Goal: Task Accomplishment & Management: Manage account settings

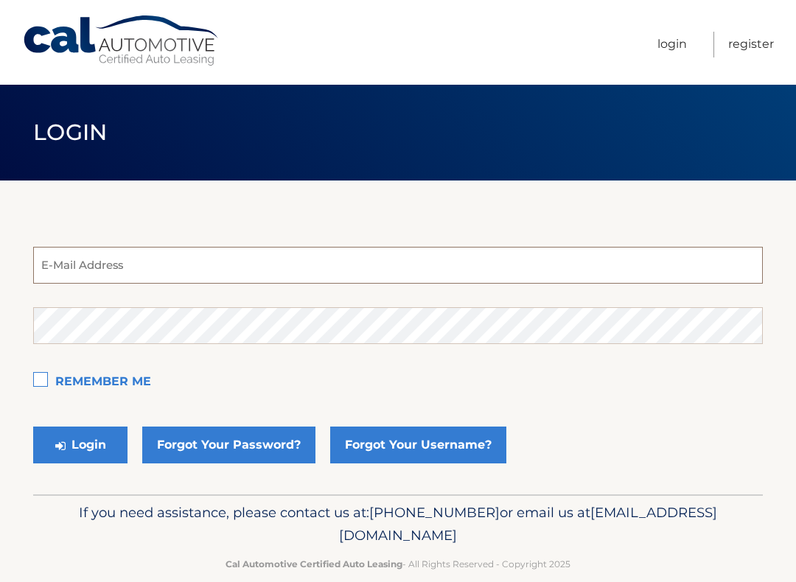
type input "fcjc417@aol.com"
click at [80, 445] on button "Login" at bounding box center [80, 444] width 94 height 37
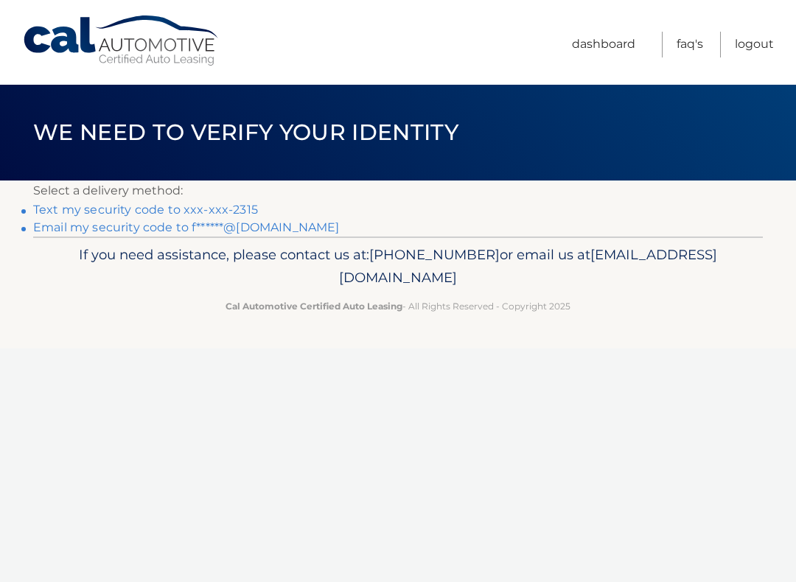
click at [237, 192] on p "Select a delivery method:" at bounding box center [397, 190] width 729 height 21
click at [91, 207] on link "Text my security code to xxx-xxx-2315" at bounding box center [145, 210] width 225 height 14
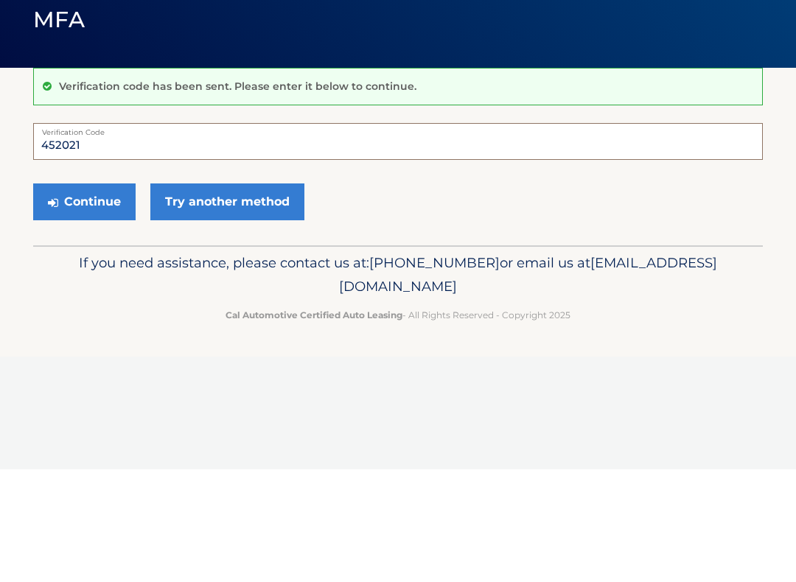
type input "452021"
click at [87, 296] on button "Continue" at bounding box center [84, 314] width 102 height 37
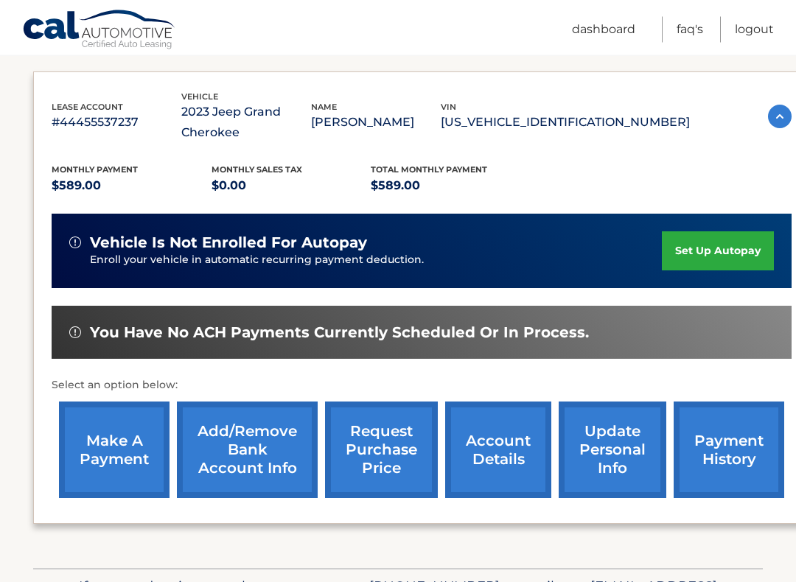
scroll to position [234, 0]
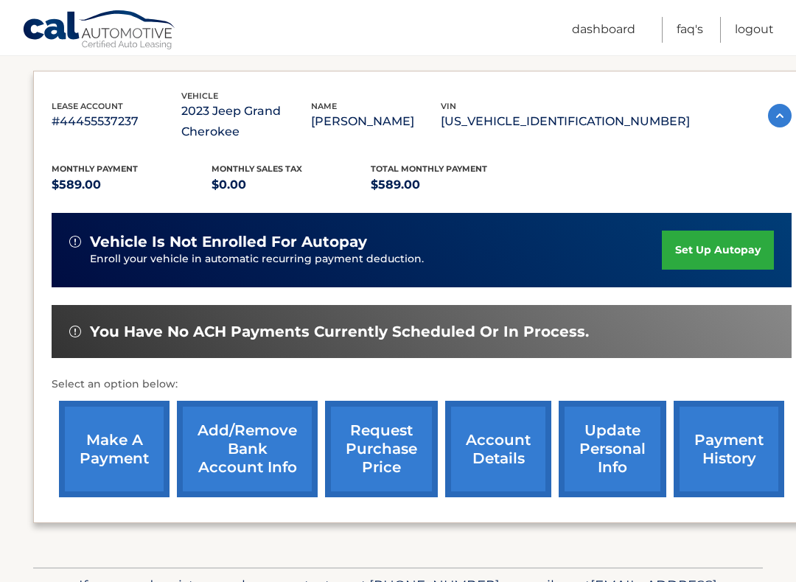
click at [113, 444] on link "make a payment" at bounding box center [114, 449] width 110 height 96
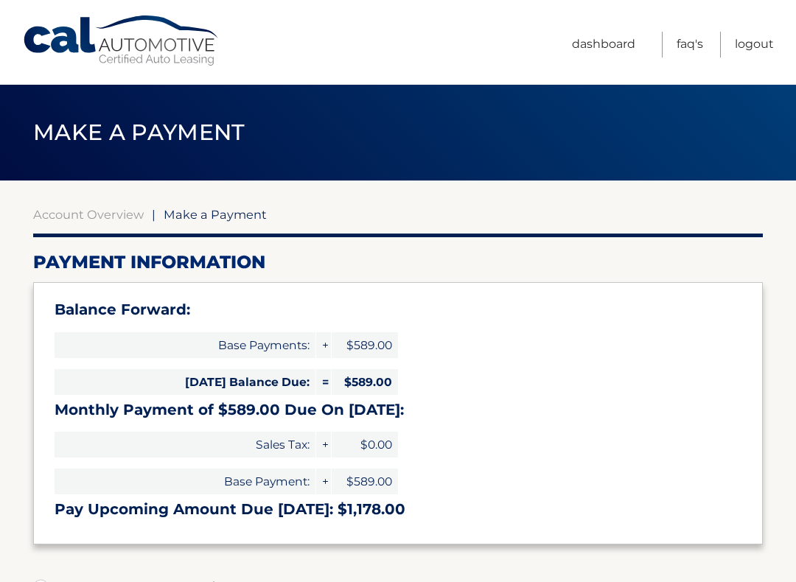
select select "ZTQxMDFjN2MtMDBiMy00ZTNkLWFlYzEtYWExOWI4ZjY1MzAz"
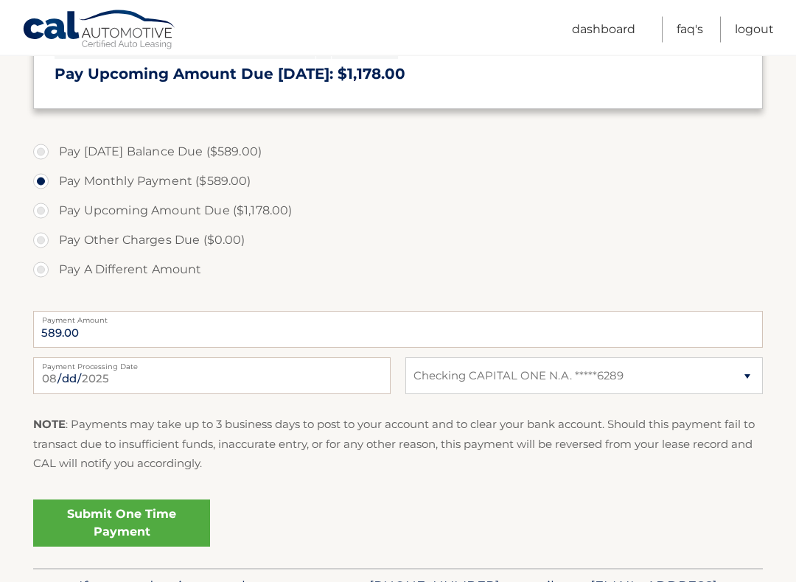
scroll to position [435, 0]
click at [141, 528] on link "Submit One Time Payment" at bounding box center [121, 522] width 177 height 47
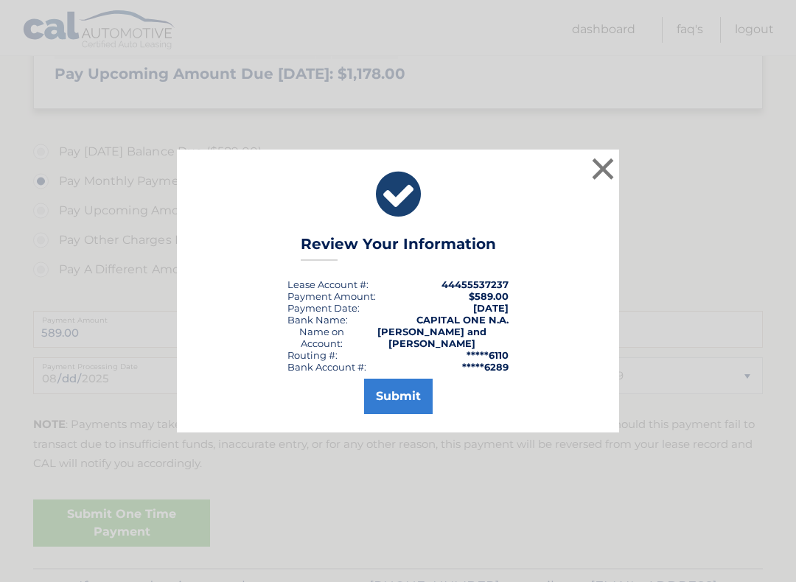
click at [407, 393] on button "Submit" at bounding box center [398, 396] width 69 height 35
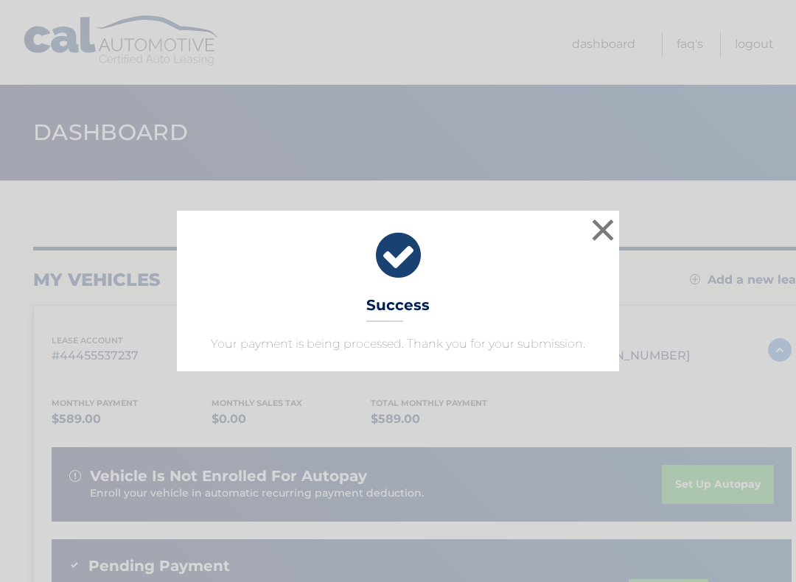
click at [600, 222] on button "×" at bounding box center [602, 229] width 29 height 29
